Goal: Task Accomplishment & Management: Manage account settings

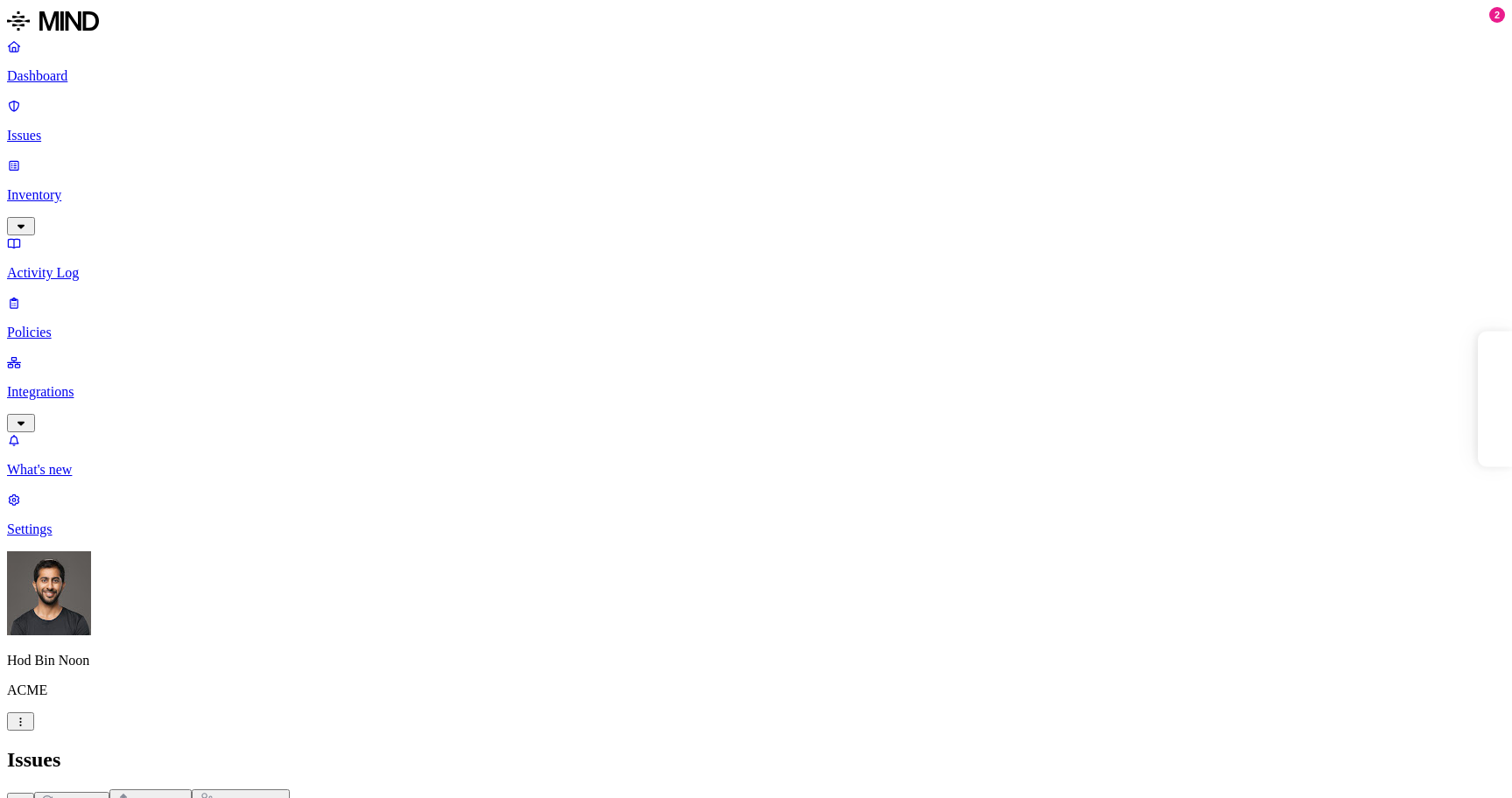
click at [56, 67] on link "Dashboard" at bounding box center [755, 61] width 1498 height 46
click at [107, 128] on p "Issues" at bounding box center [755, 136] width 1498 height 15
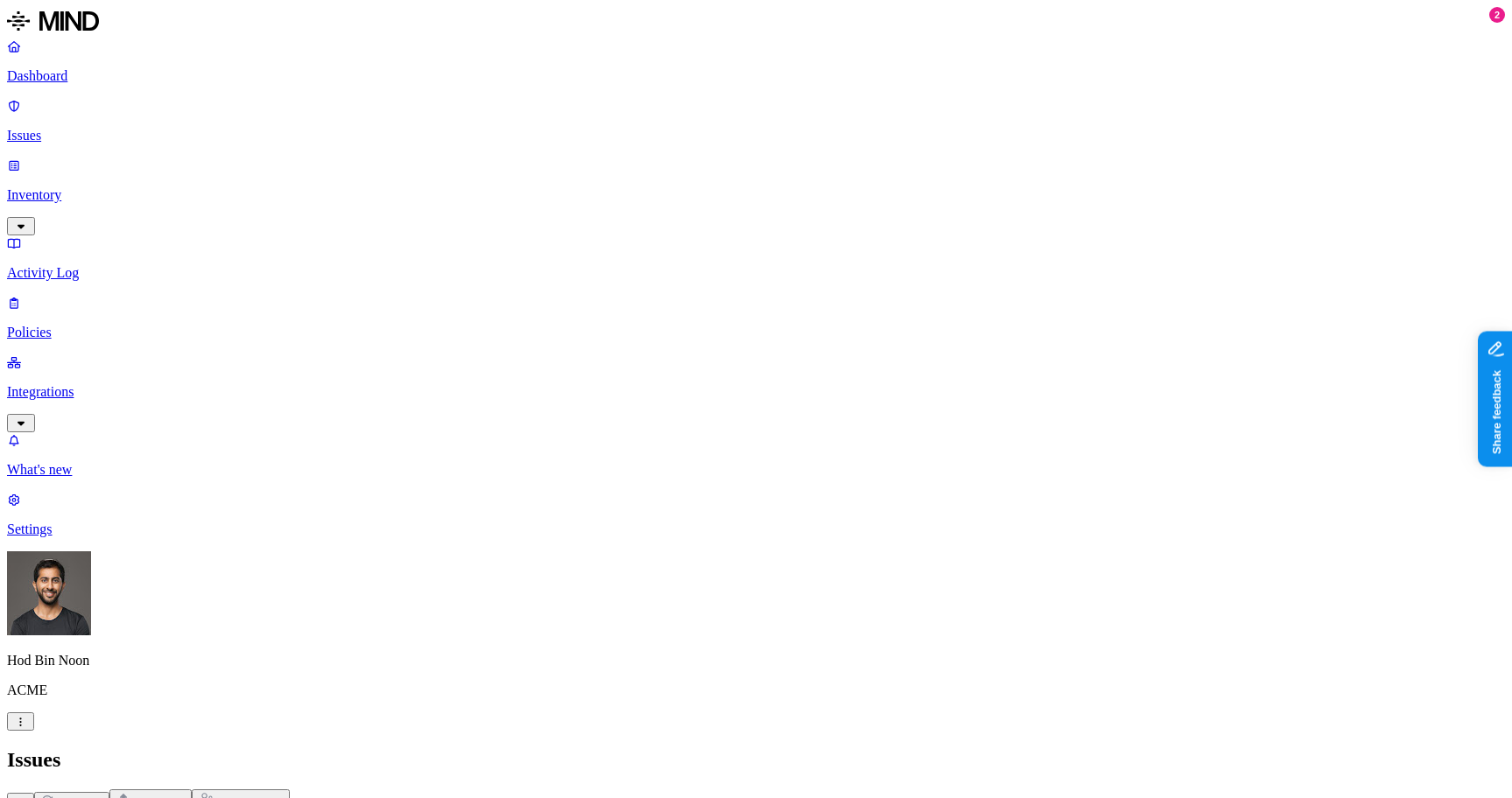
scroll to position [273, 0]
click at [128, 188] on p "Inventory" at bounding box center [755, 195] width 1498 height 15
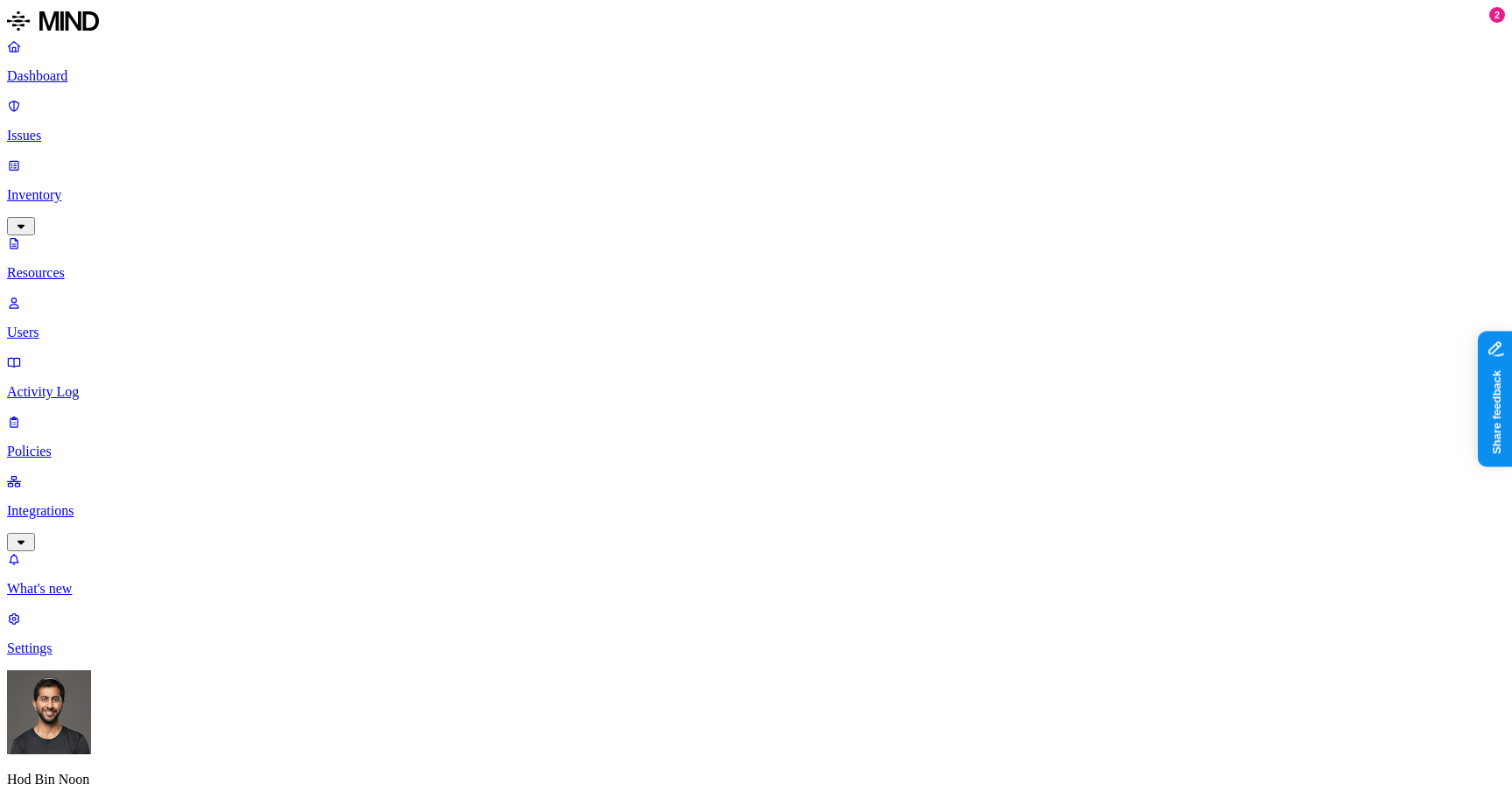
click at [108, 324] on p "Users" at bounding box center [755, 332] width 1498 height 15
click at [99, 385] on p "Activity Log" at bounding box center [755, 392] width 1498 height 15
click at [99, 241] on div "Dashboard Issues Inventory Resources Users Activity Log Policies Integrations" at bounding box center [755, 295] width 1498 height 513
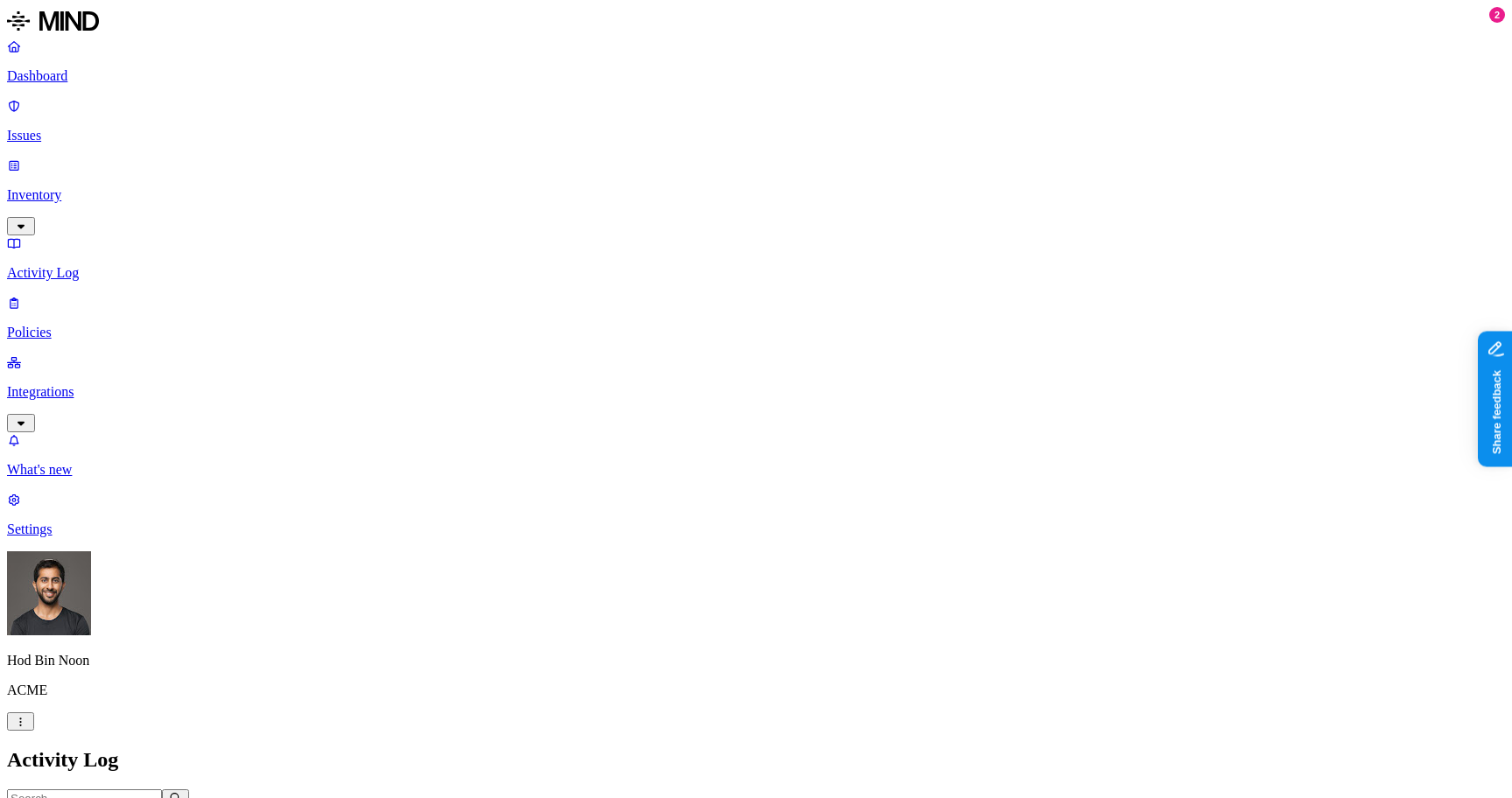
click at [98, 324] on p "Policies" at bounding box center [755, 332] width 1498 height 15
click at [146, 385] on p "Integrations" at bounding box center [755, 392] width 1498 height 15
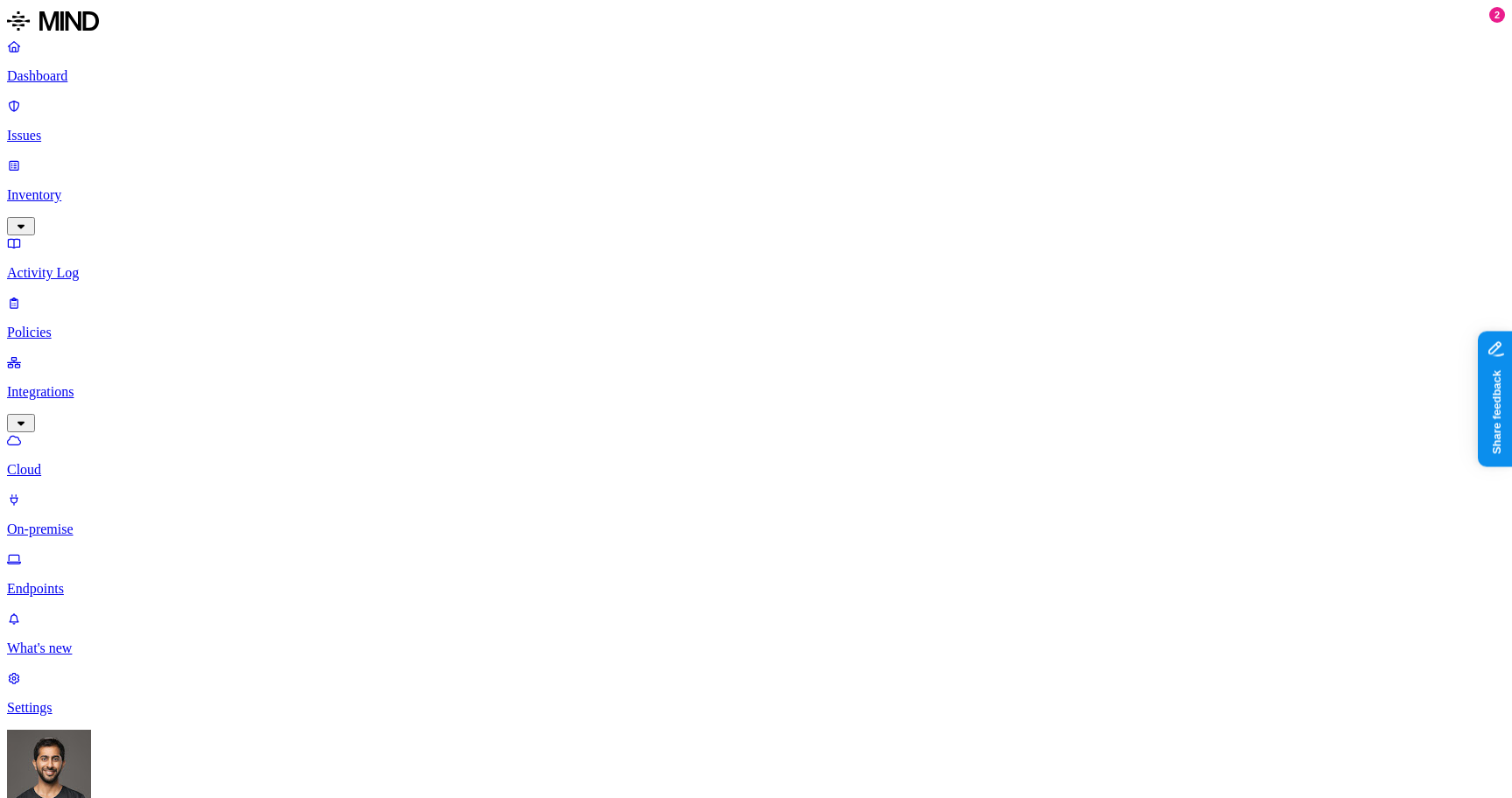
click at [112, 521] on p "On-premise" at bounding box center [755, 529] width 1498 height 15
click at [100, 581] on p "Endpoints" at bounding box center [755, 588] width 1498 height 15
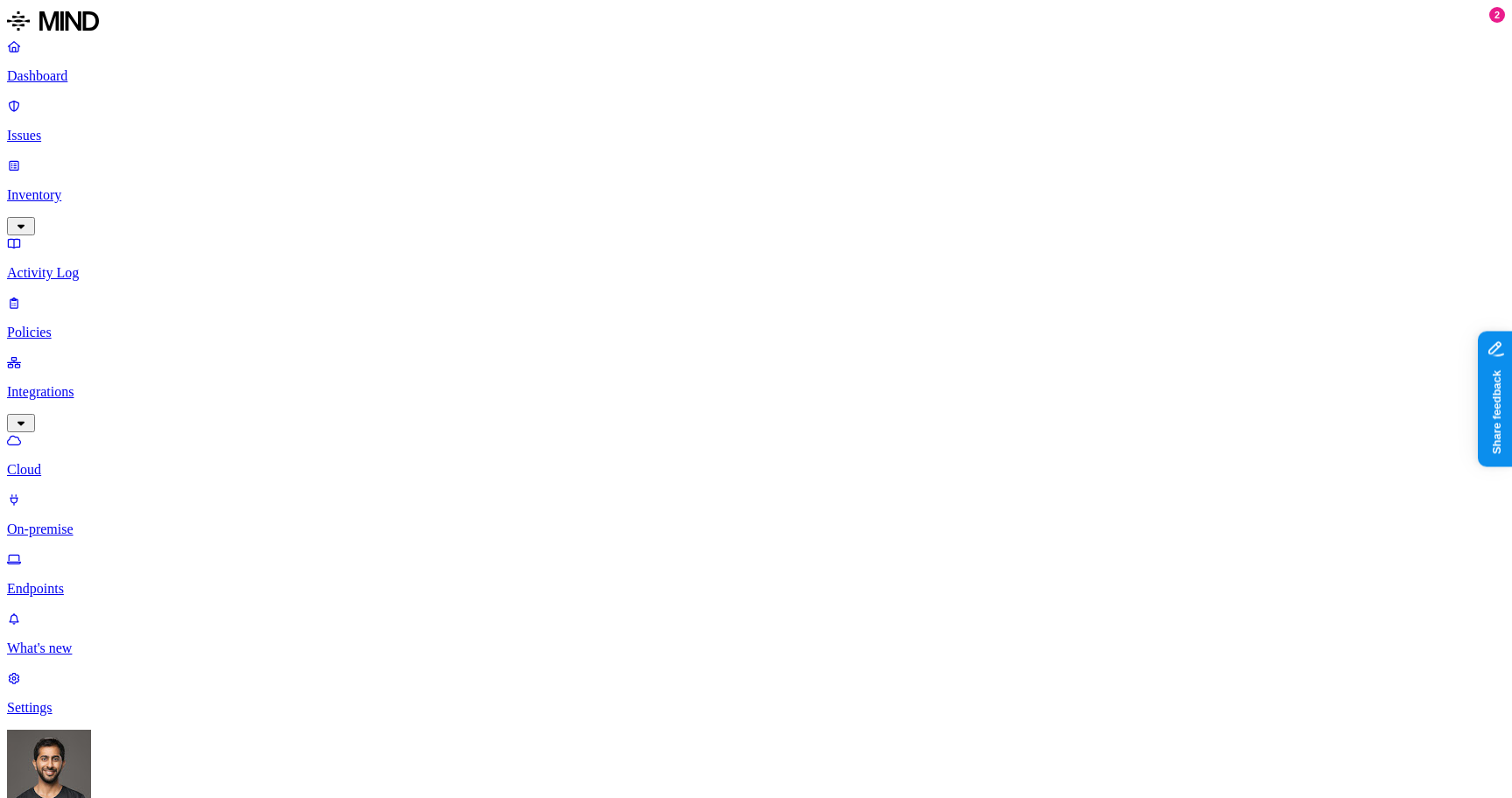
click at [66, 716] on p "Settings" at bounding box center [755, 708] width 1498 height 15
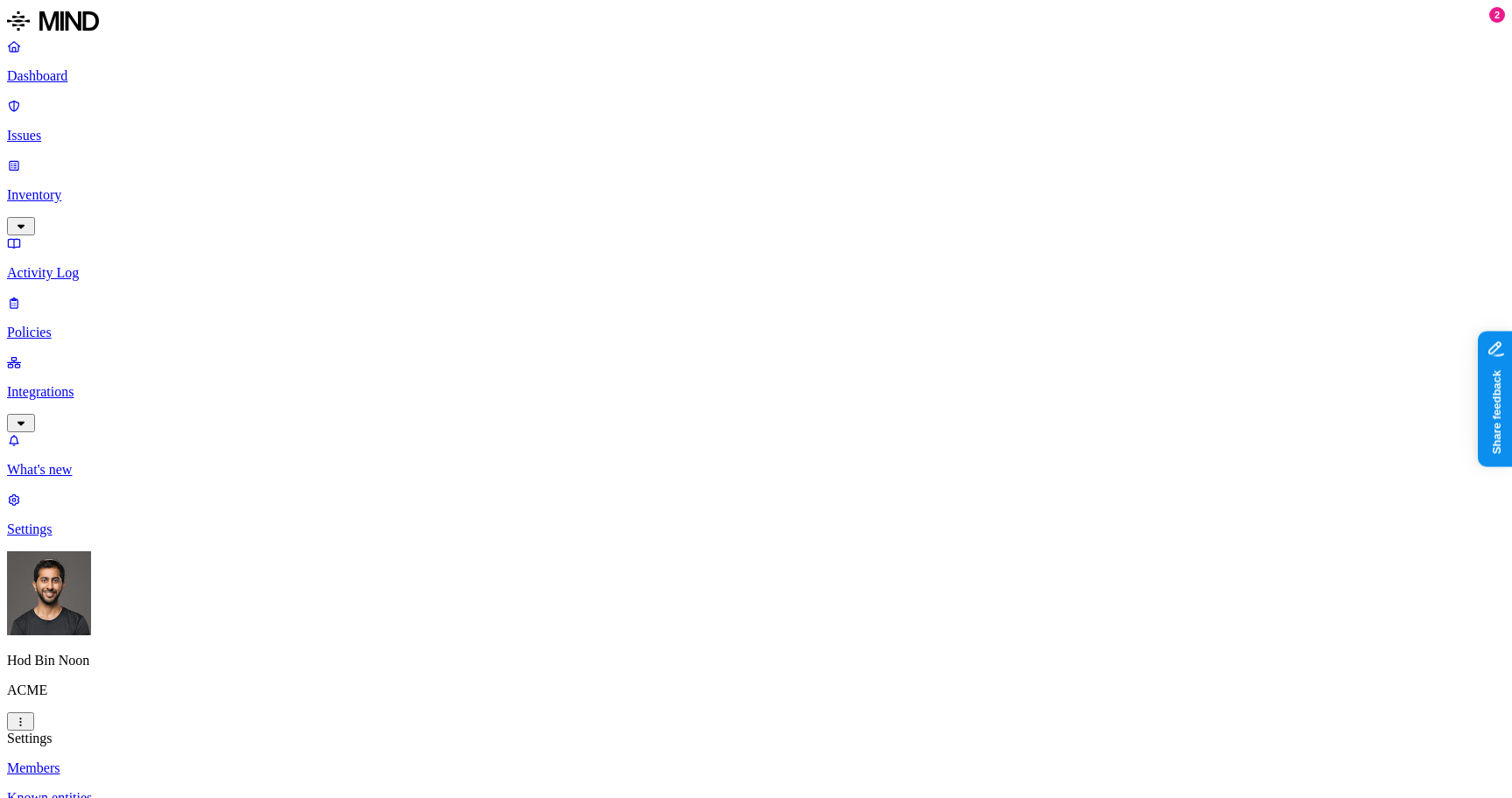
click at [284, 790] on p "Known entities" at bounding box center [755, 798] width 1498 height 15
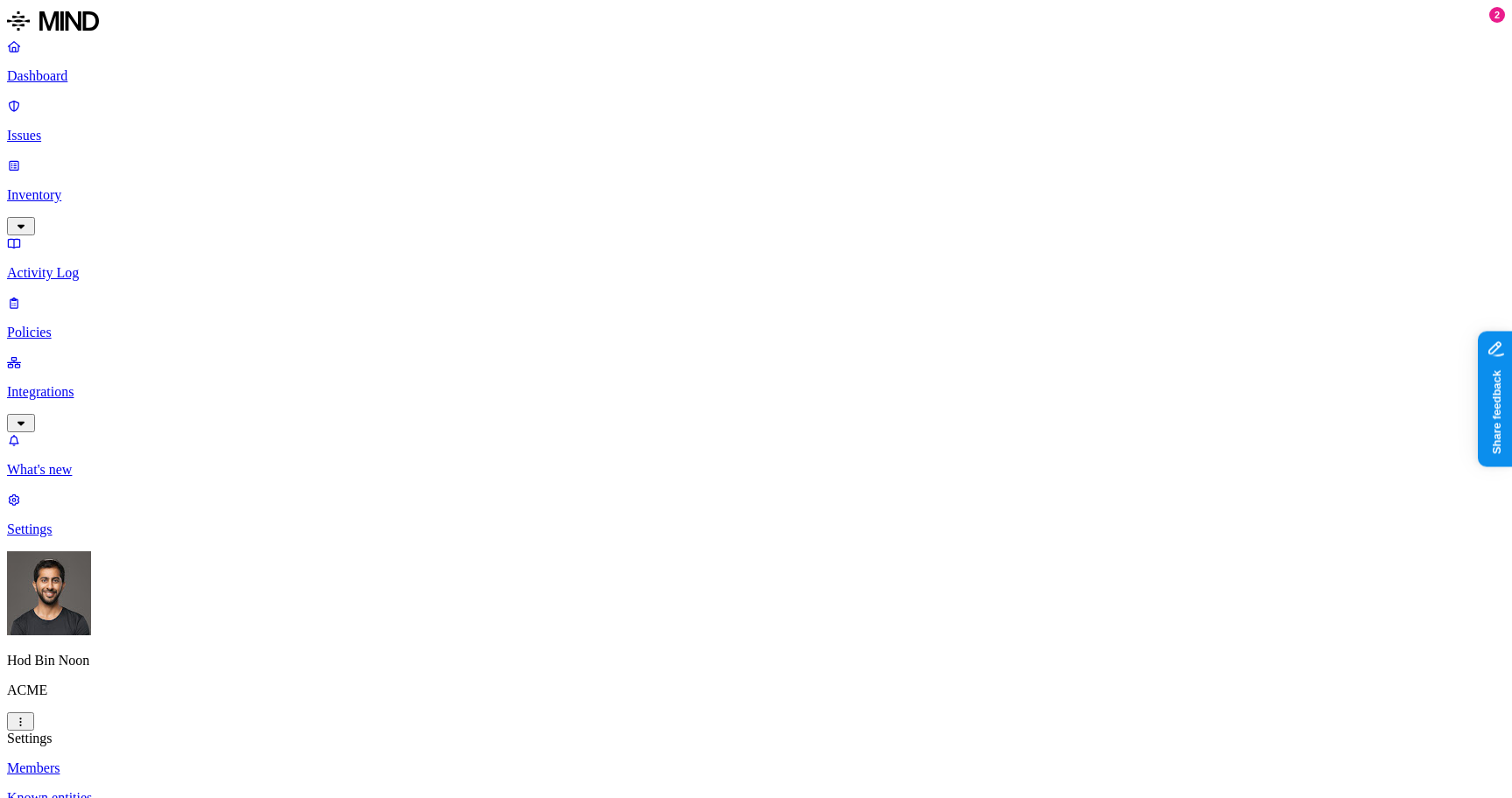
click at [266, 761] on p "Members" at bounding box center [755, 768] width 1498 height 15
click at [266, 790] on p "Known entities" at bounding box center [755, 798] width 1498 height 15
click at [45, 354] on link "Integrations" at bounding box center [755, 391] width 1498 height 76
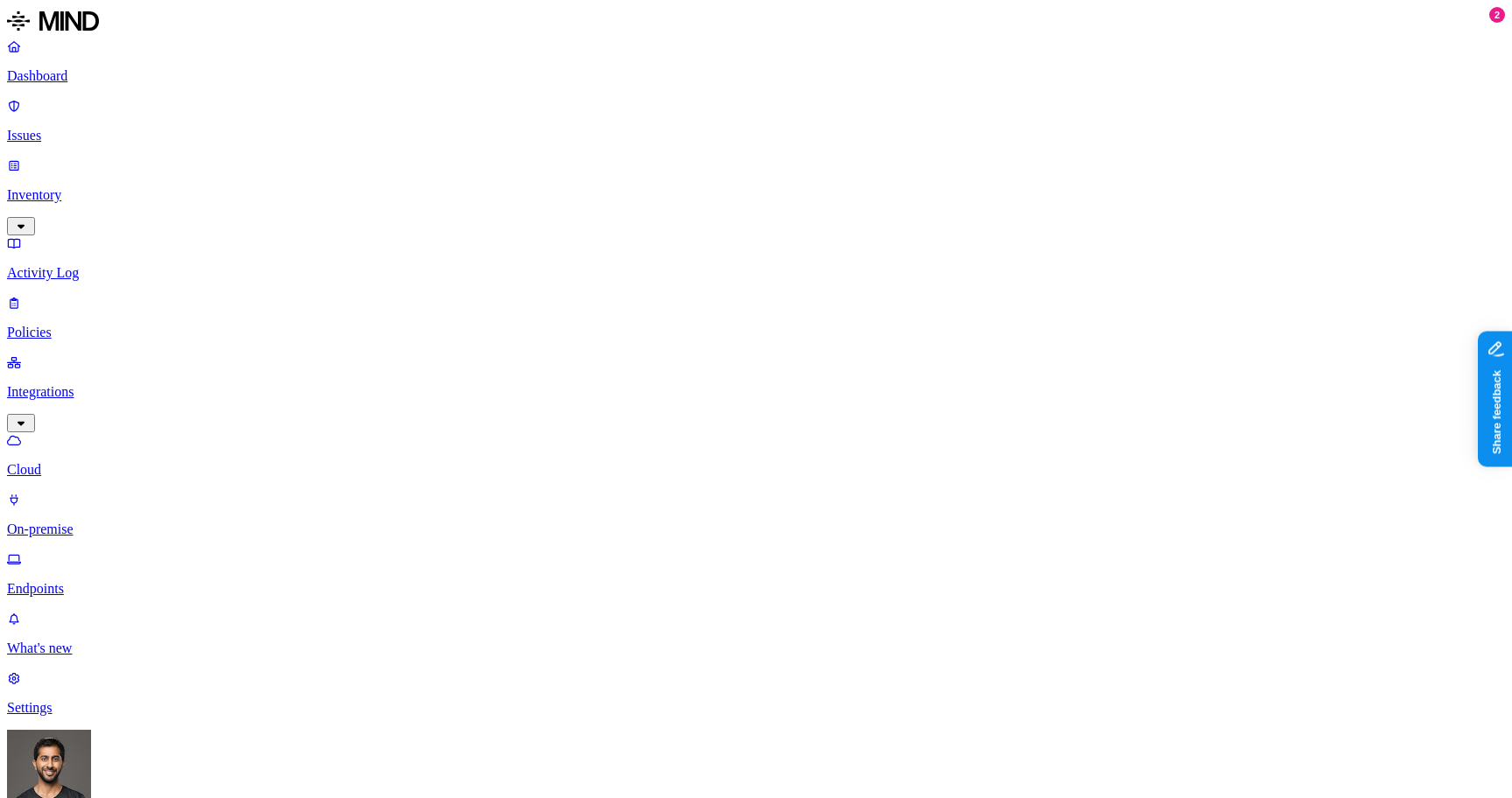
click at [50, 295] on link "Policies" at bounding box center [755, 318] width 1498 height 46
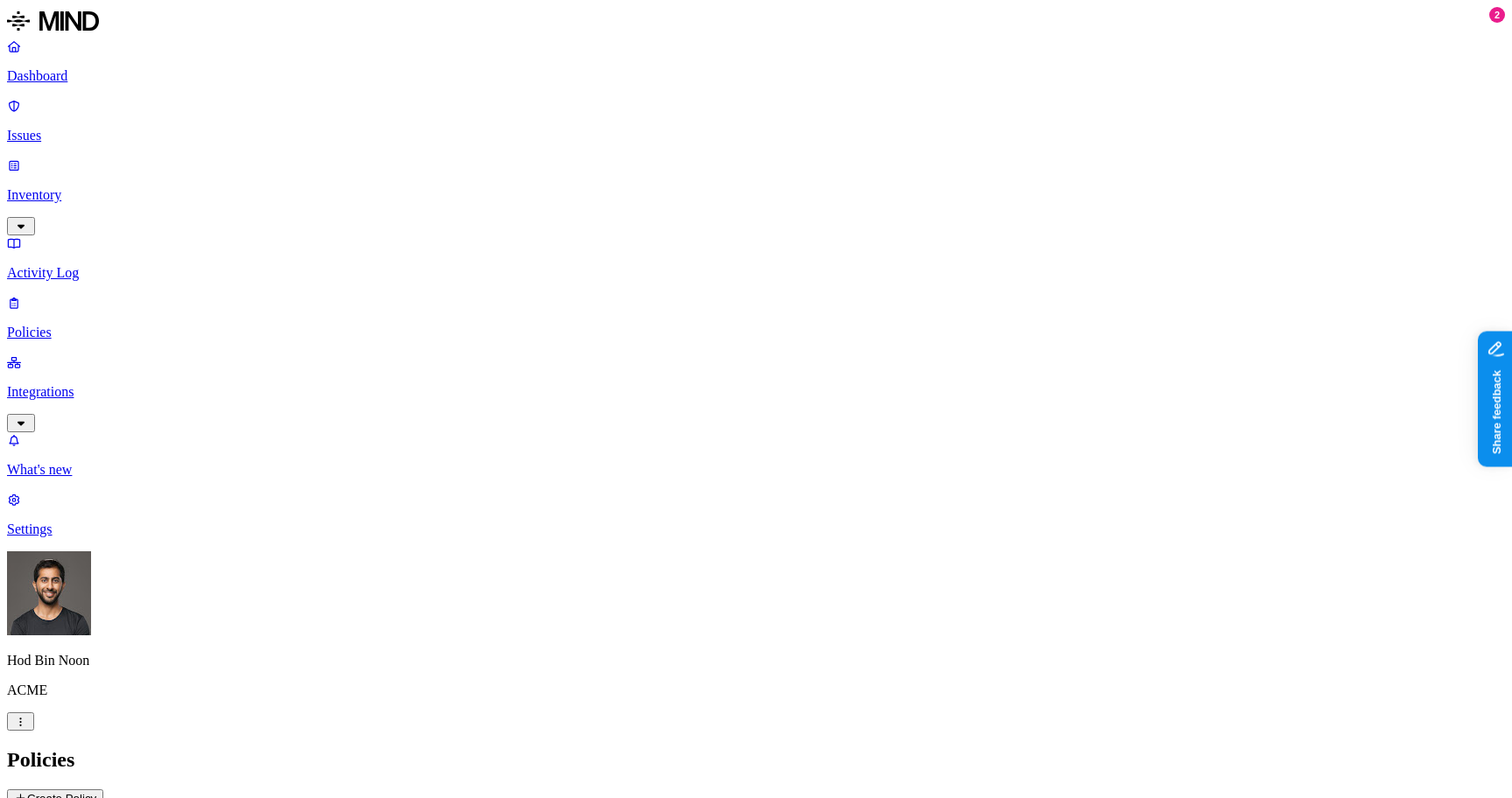
click at [96, 385] on p "Integrations" at bounding box center [755, 392] width 1498 height 15
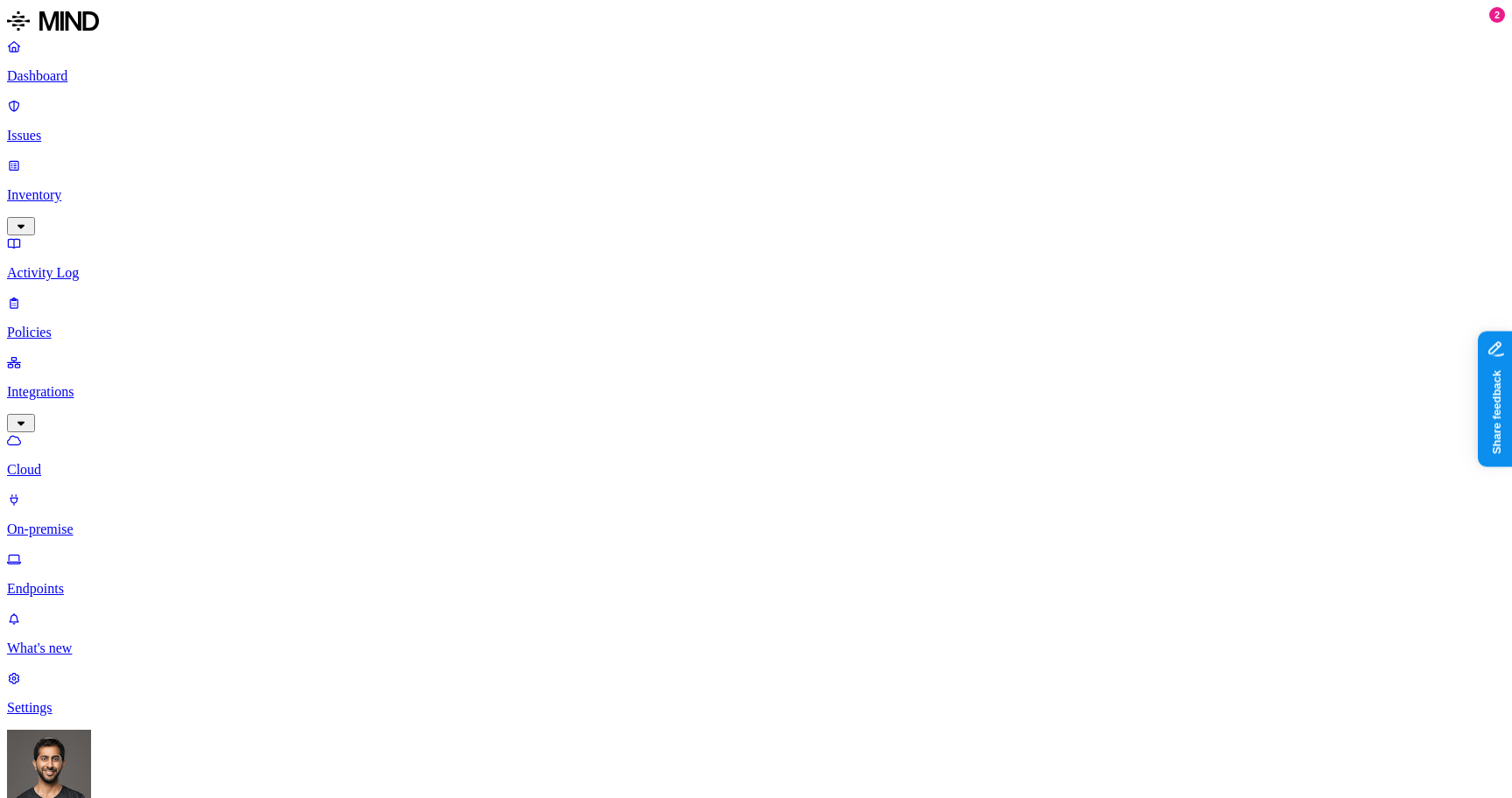
click at [94, 581] on p "Endpoints" at bounding box center [755, 588] width 1498 height 15
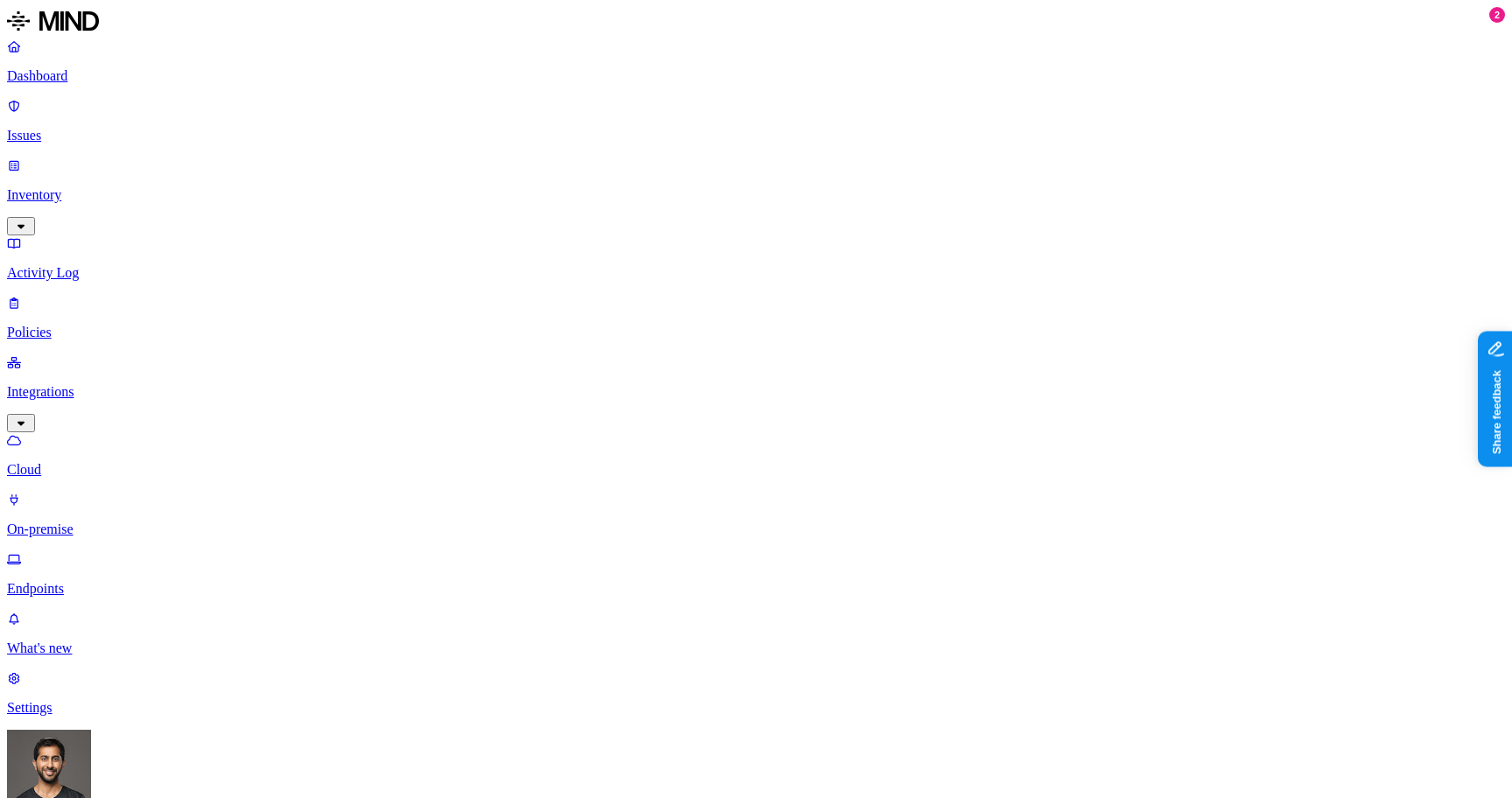
click at [93, 716] on p "Settings" at bounding box center [755, 708] width 1498 height 15
